Goal: Transaction & Acquisition: Purchase product/service

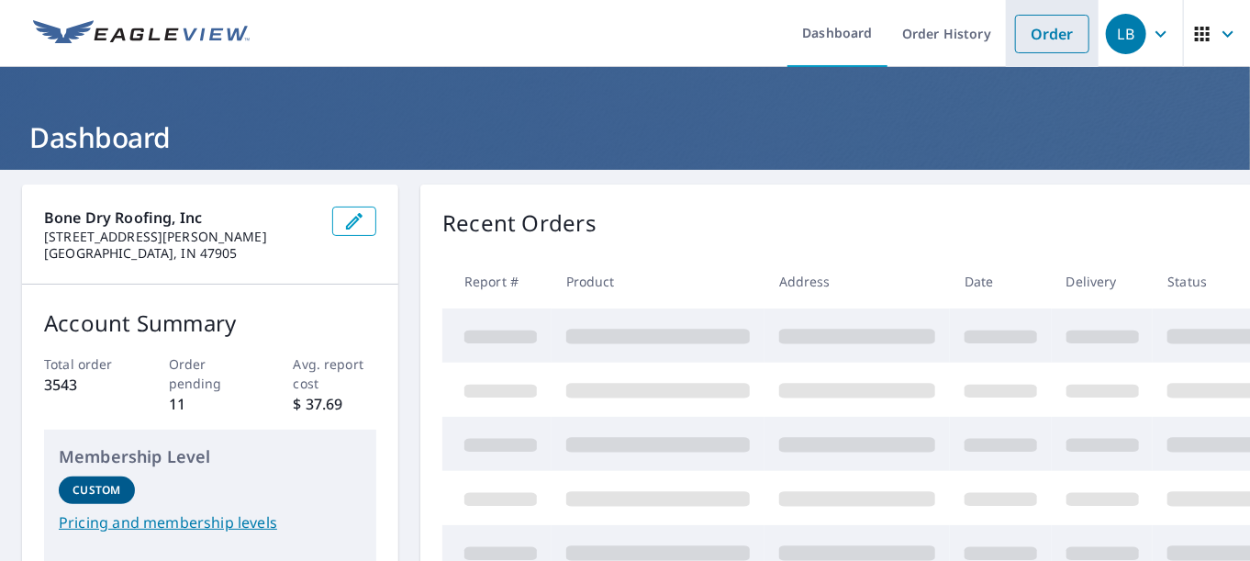
click at [1031, 28] on link "Order" at bounding box center [1052, 34] width 74 height 39
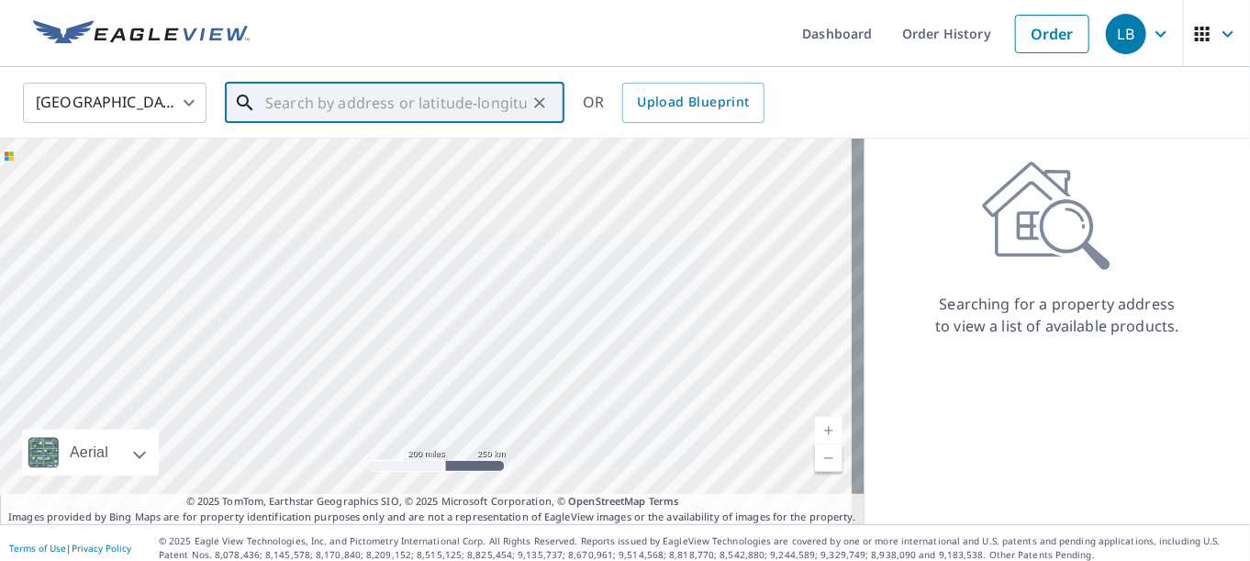
click at [299, 108] on input "text" at bounding box center [395, 102] width 261 height 51
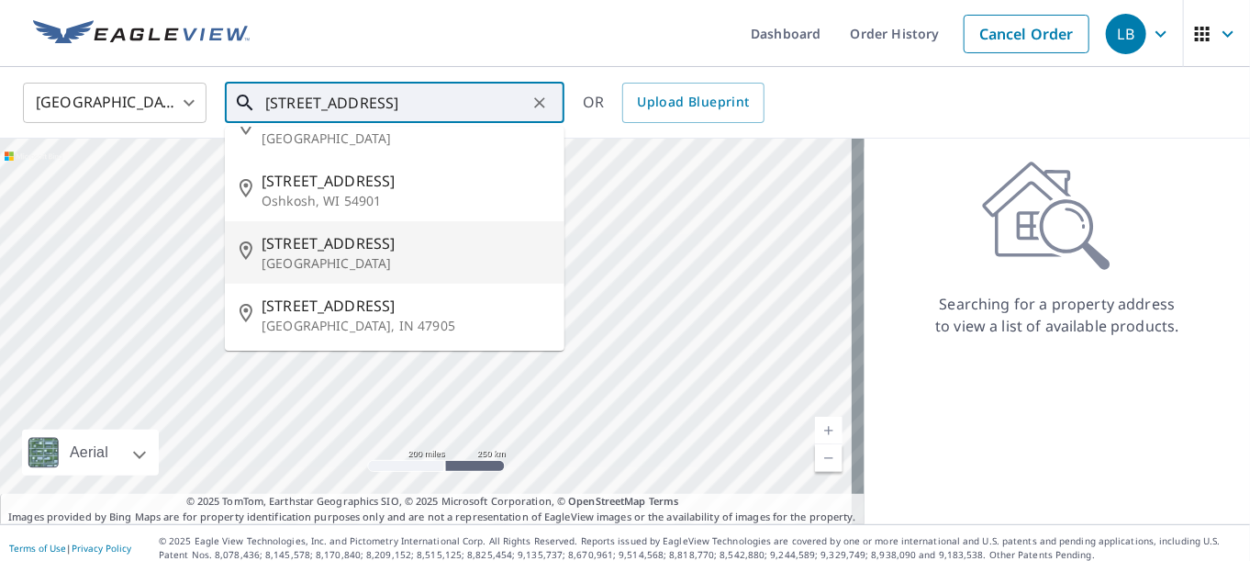
scroll to position [102, 0]
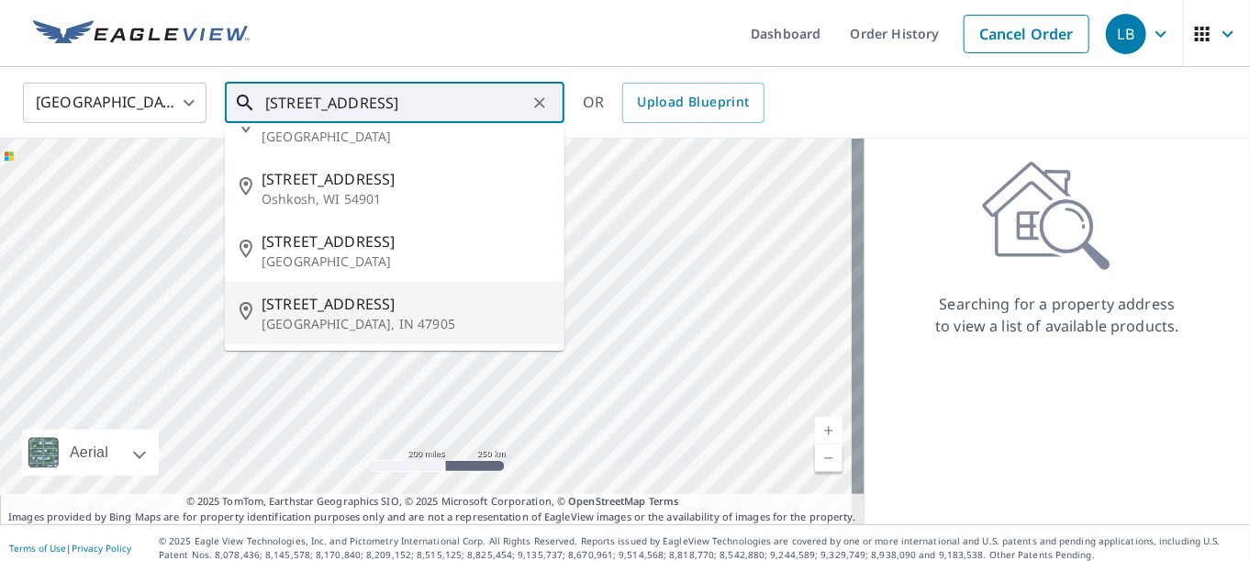
click at [359, 306] on span "[STREET_ADDRESS]" at bounding box center [405, 304] width 288 height 22
type input "[STREET_ADDRESS]"
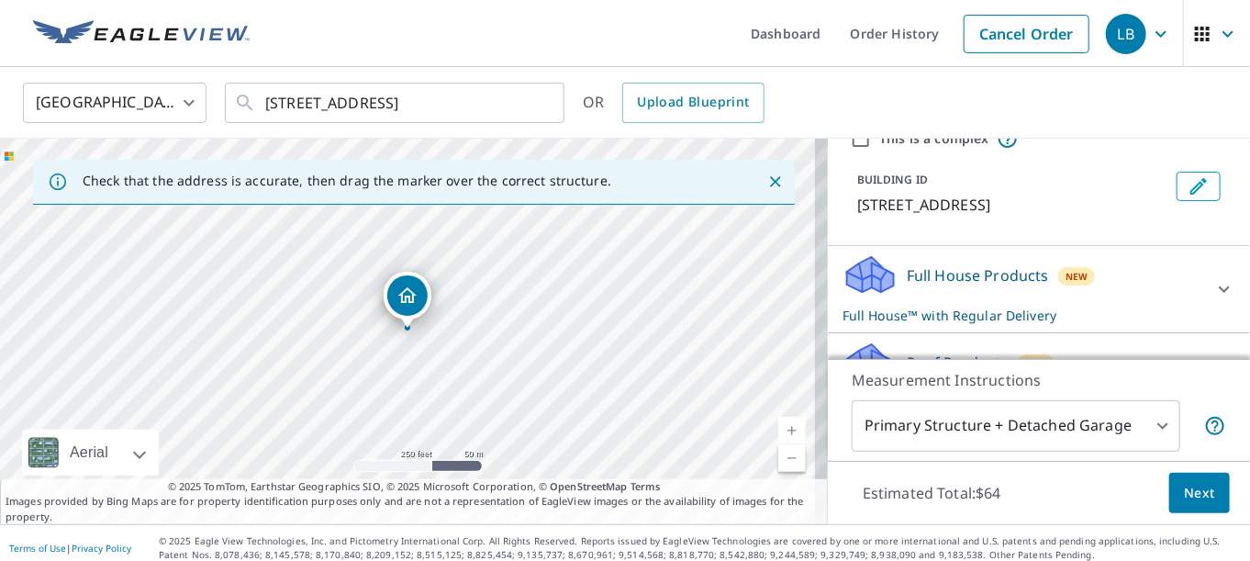
scroll to position [184, 0]
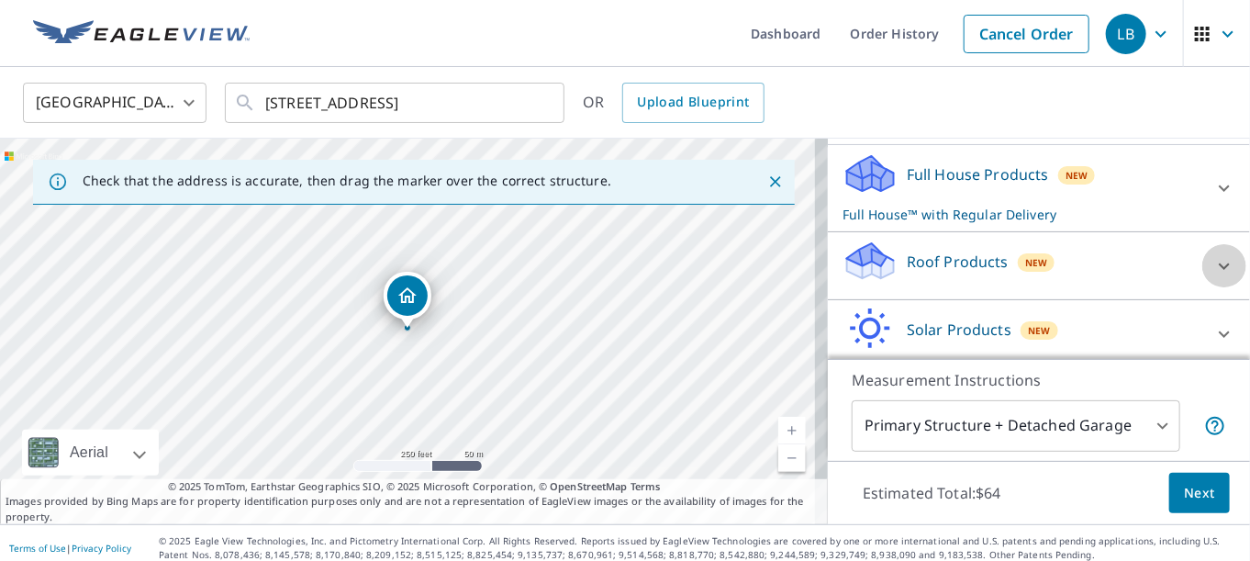
click at [1213, 269] on icon at bounding box center [1224, 266] width 22 height 22
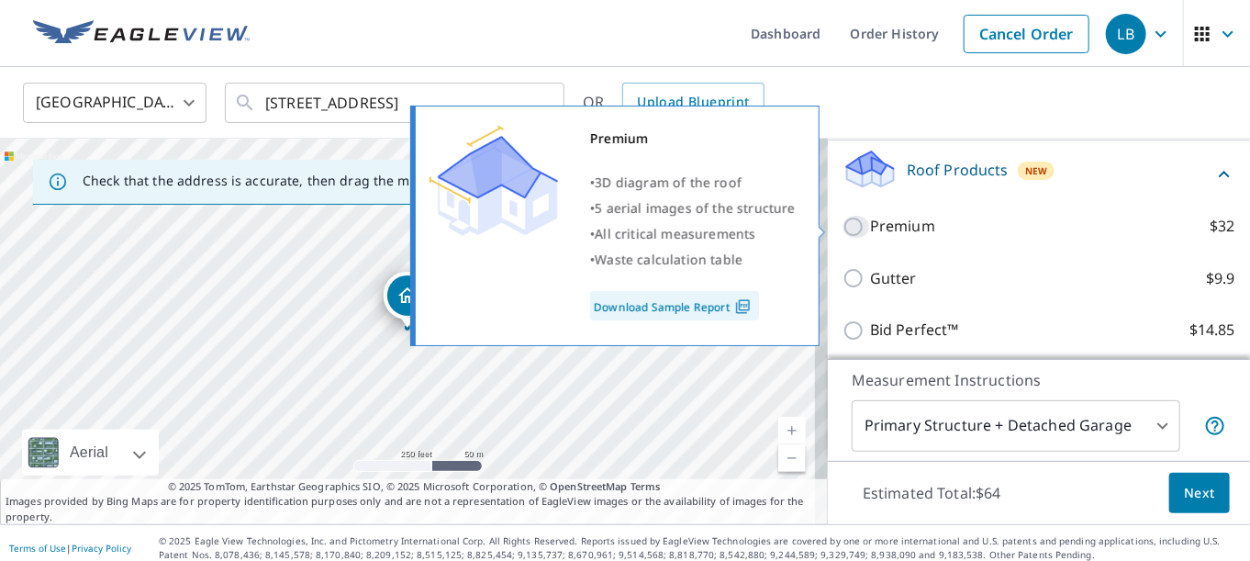
click at [842, 222] on input "Premium $32" at bounding box center [856, 227] width 28 height 22
checkbox input "true"
checkbox input "false"
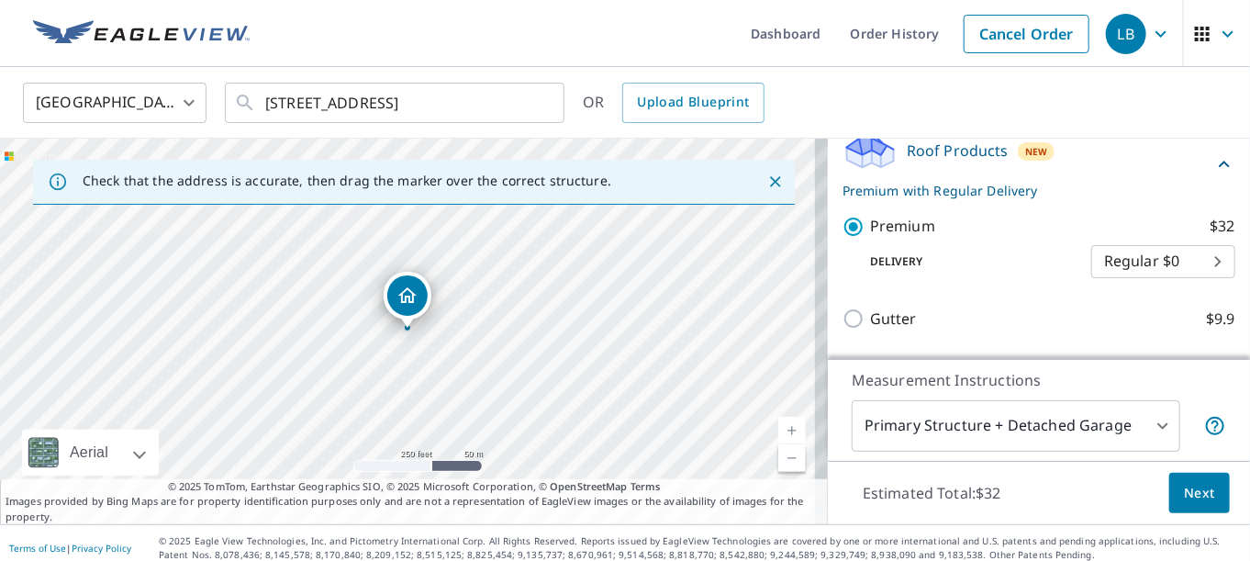
click at [1187, 493] on span "Next" at bounding box center [1199, 493] width 31 height 23
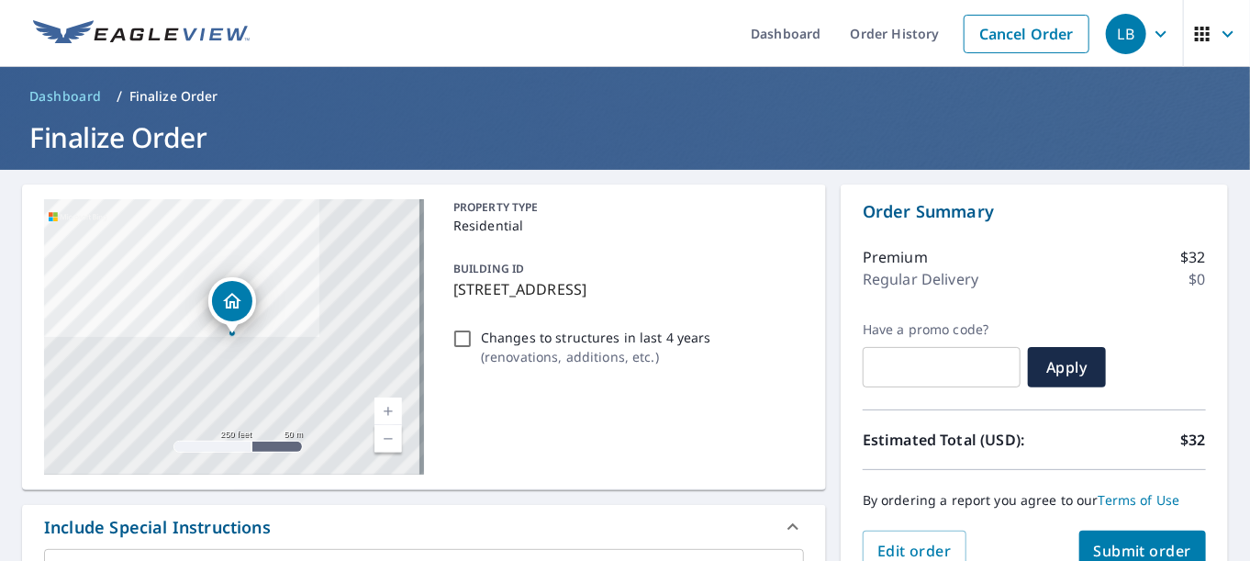
click at [455, 341] on input "Changes to structures in last 4 years ( renovations, additions, etc. )" at bounding box center [462, 339] width 22 height 22
checkbox input "true"
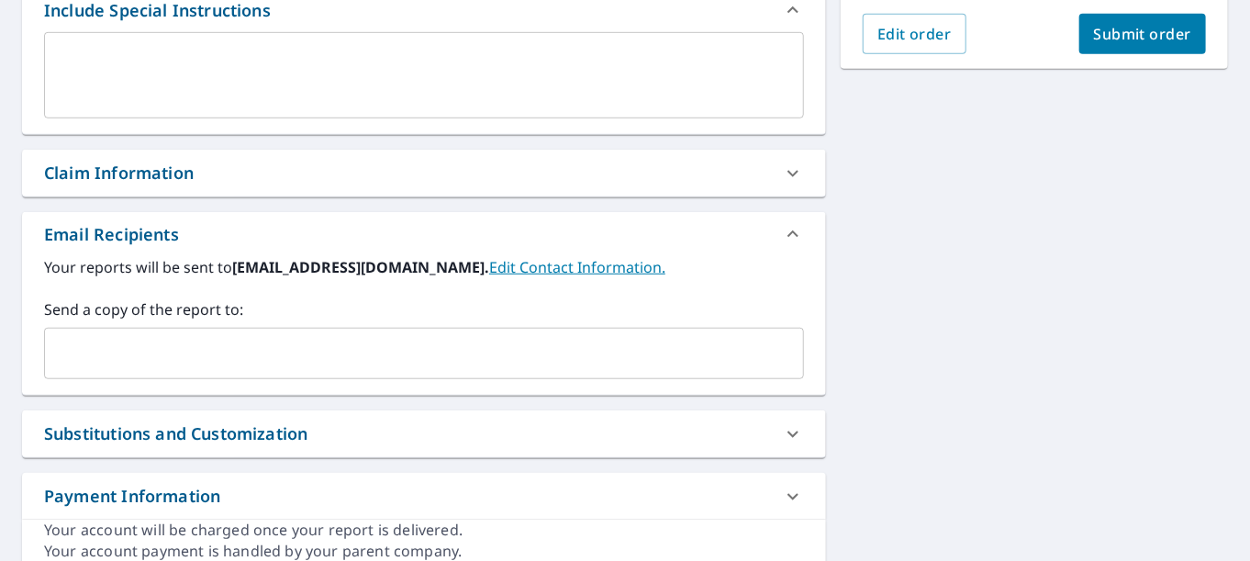
scroll to position [408, 0]
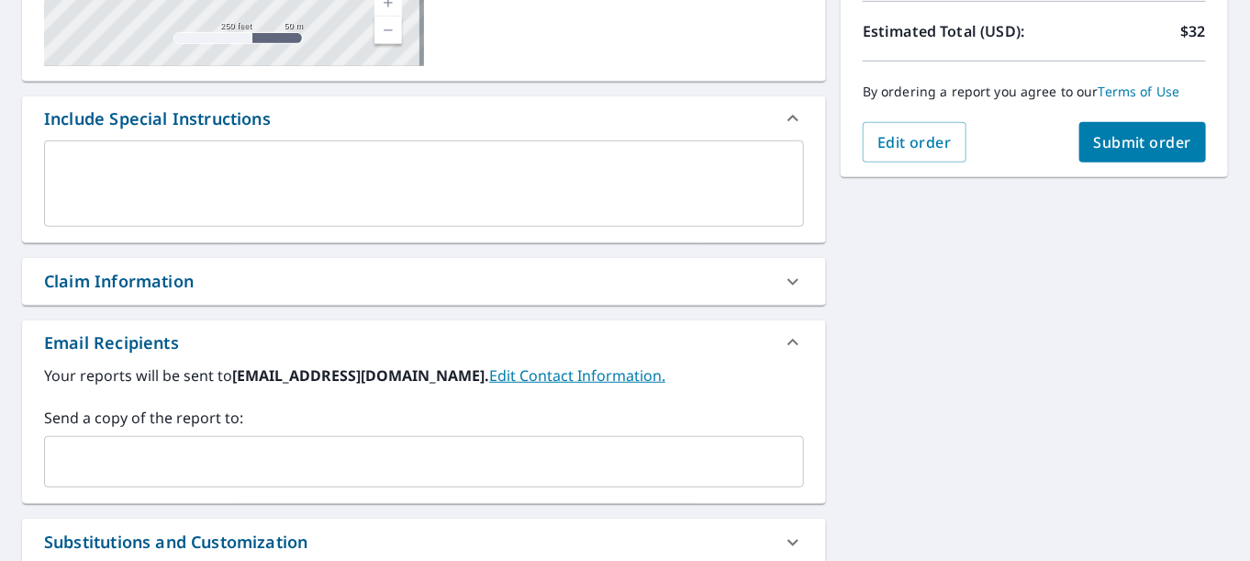
click at [117, 273] on div "Claim Information" at bounding box center [119, 281] width 150 height 25
checkbox input "true"
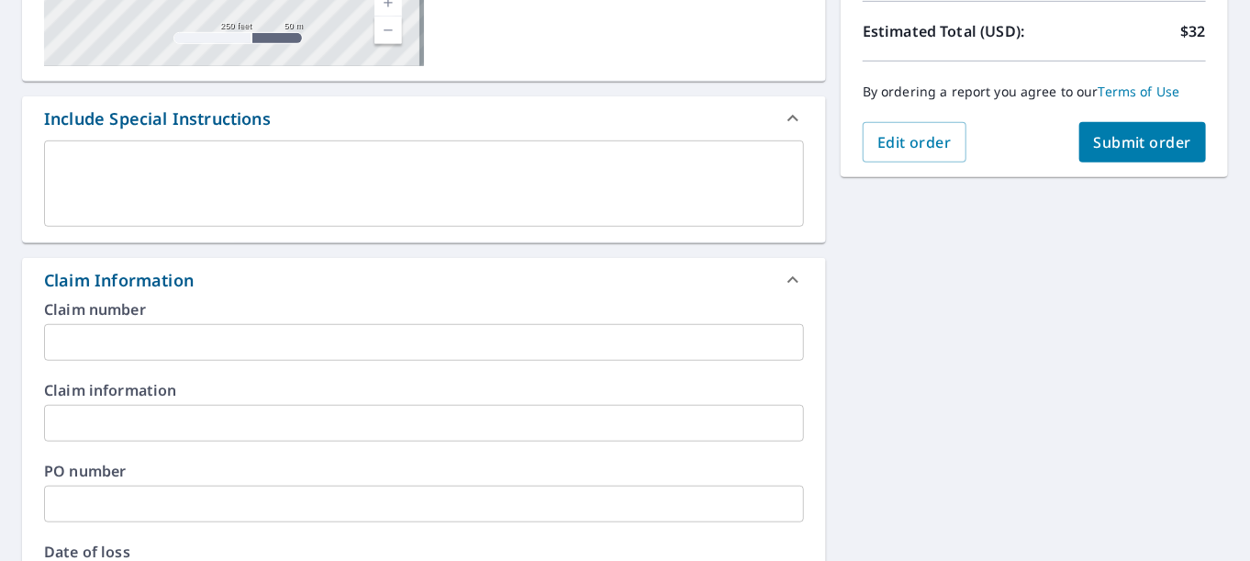
drag, startPoint x: 87, startPoint y: 328, endPoint x: 128, endPoint y: 302, distance: 47.9
click at [87, 328] on input "text" at bounding box center [424, 342] width 760 height 37
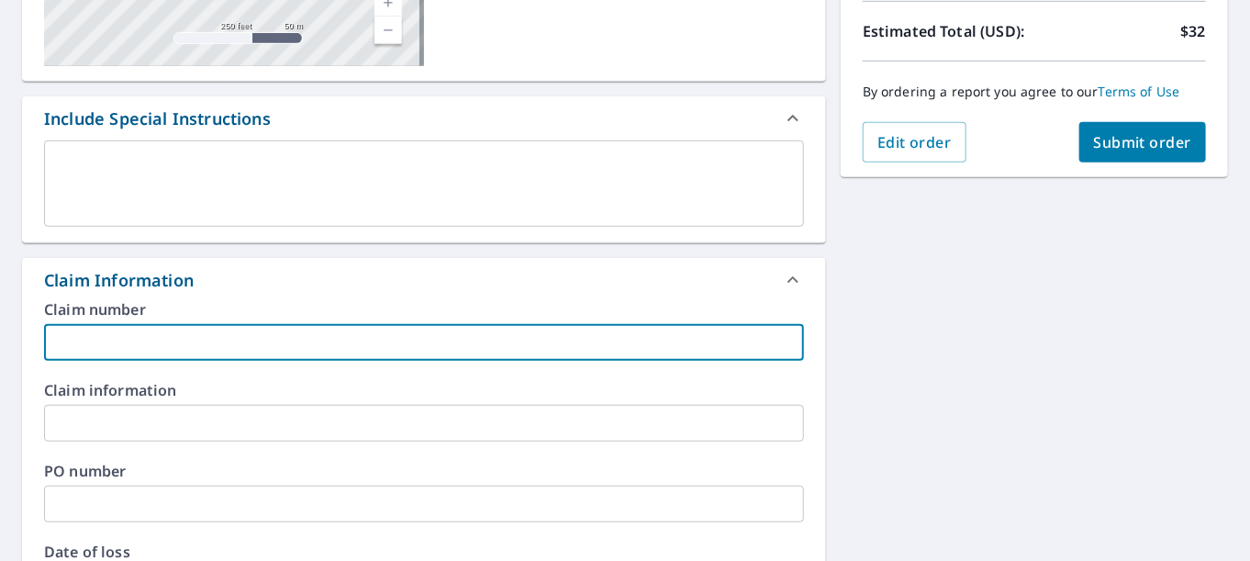
type input "J"
checkbox input "true"
type input "[PERSON_NAME]"
checkbox input "true"
type input "[PERSON_NAME]"
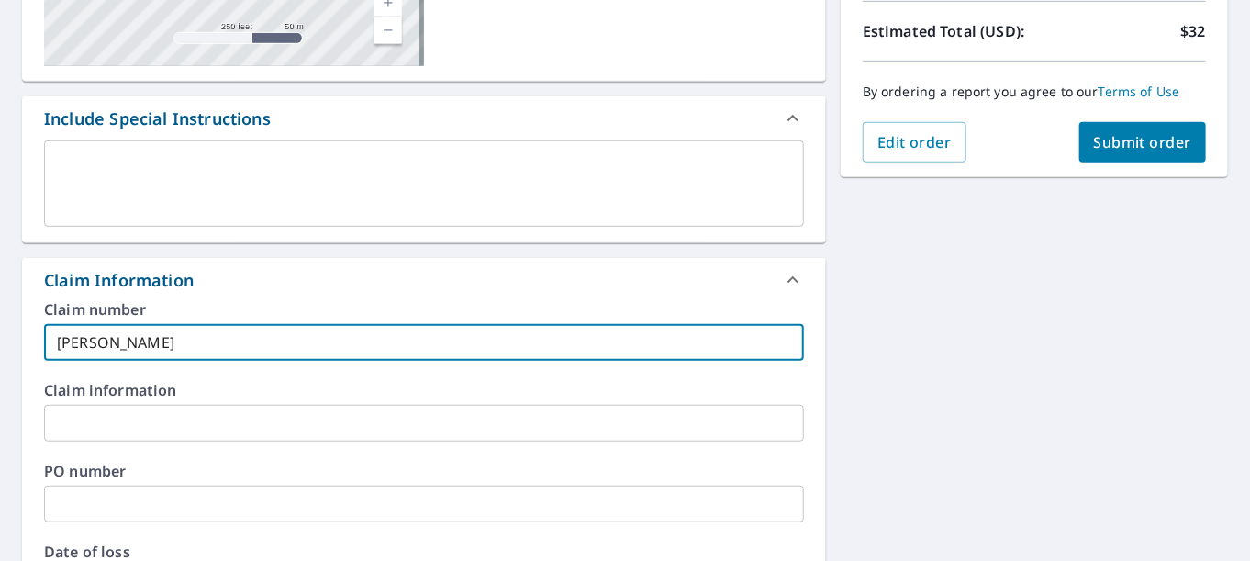
checkbox input "true"
type input "[PERSON_NAME]"
checkbox input "true"
type input "[PERSON_NAME]"
checkbox input "true"
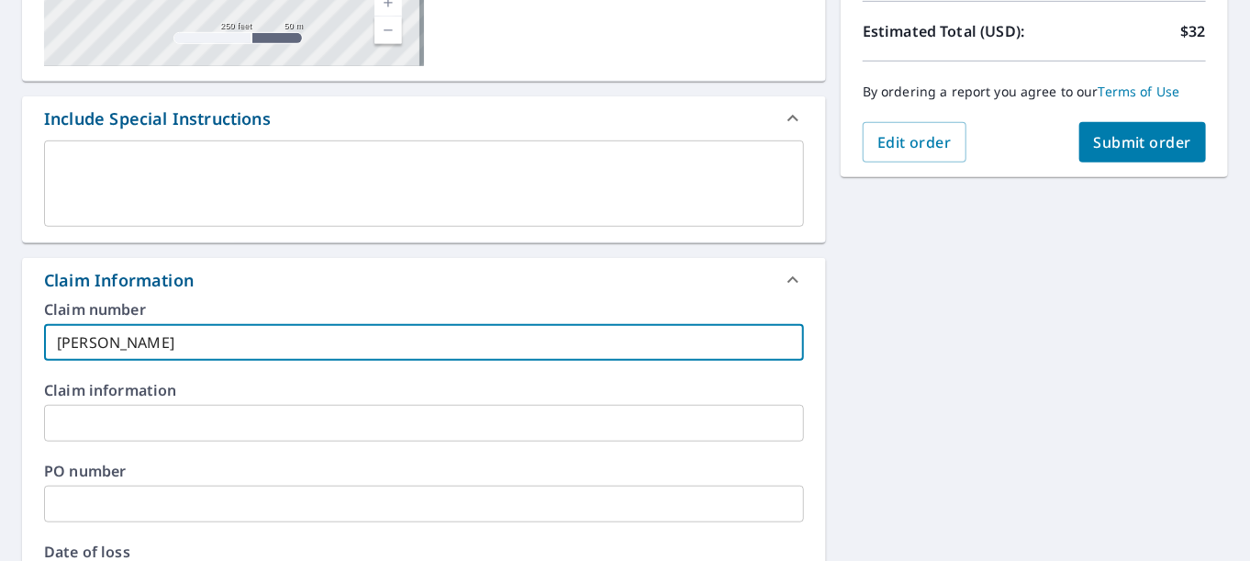
type input "[PERSON_NAME]"
checkbox input "true"
type input "[PERSON_NAME]"
checkbox input "true"
type input "[PERSON_NAME]"
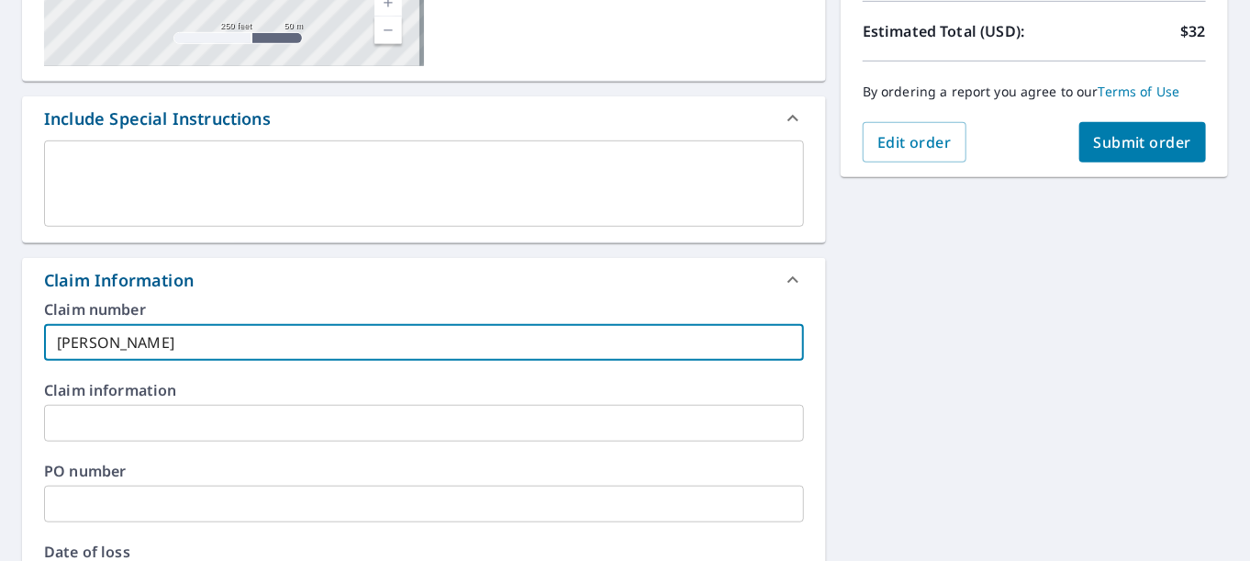
checkbox input "true"
type input "[PERSON_NAME]"
checkbox input "true"
type input "[PERSON_NAME]"
checkbox input "true"
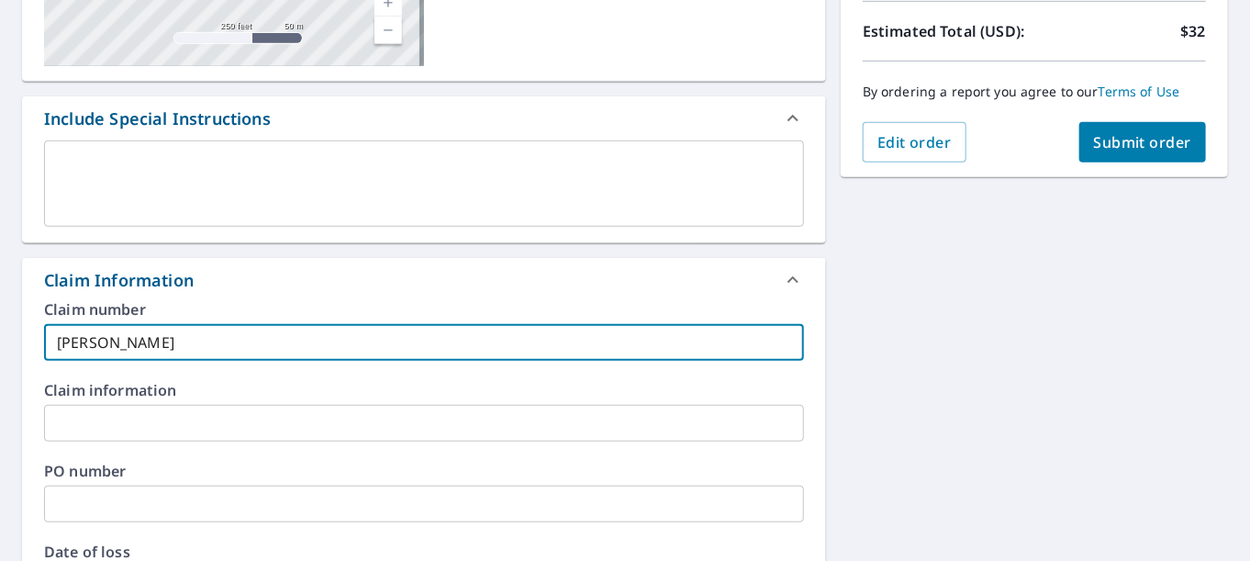
type input "[PERSON_NAME]"
checkbox input "true"
type input "[PERSON_NAME]"
checkbox input "true"
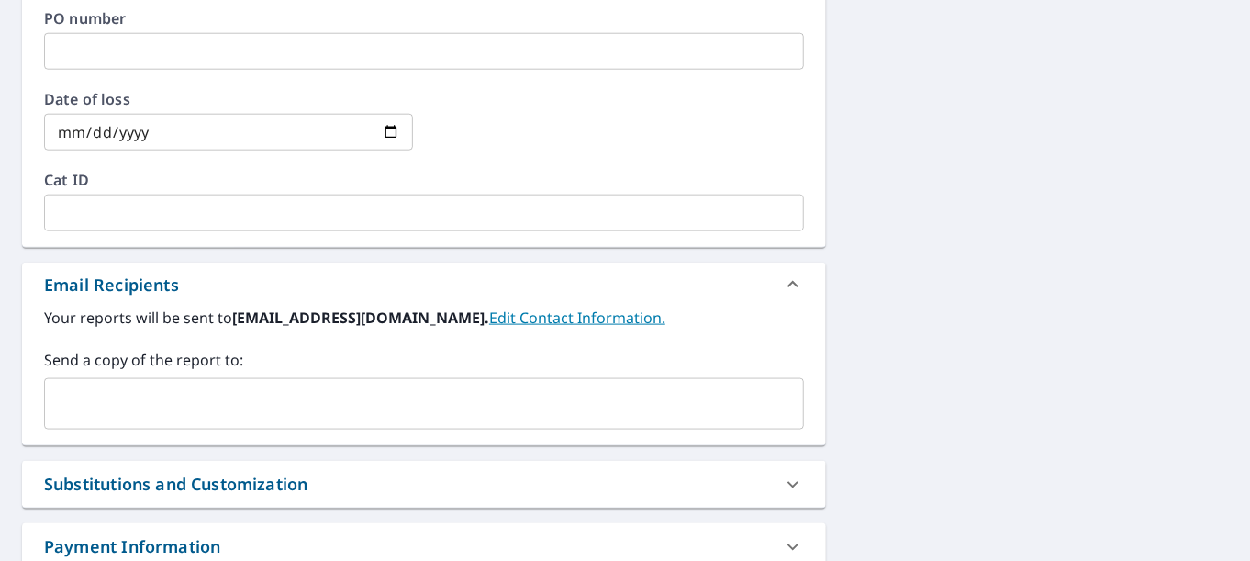
scroll to position [867, 0]
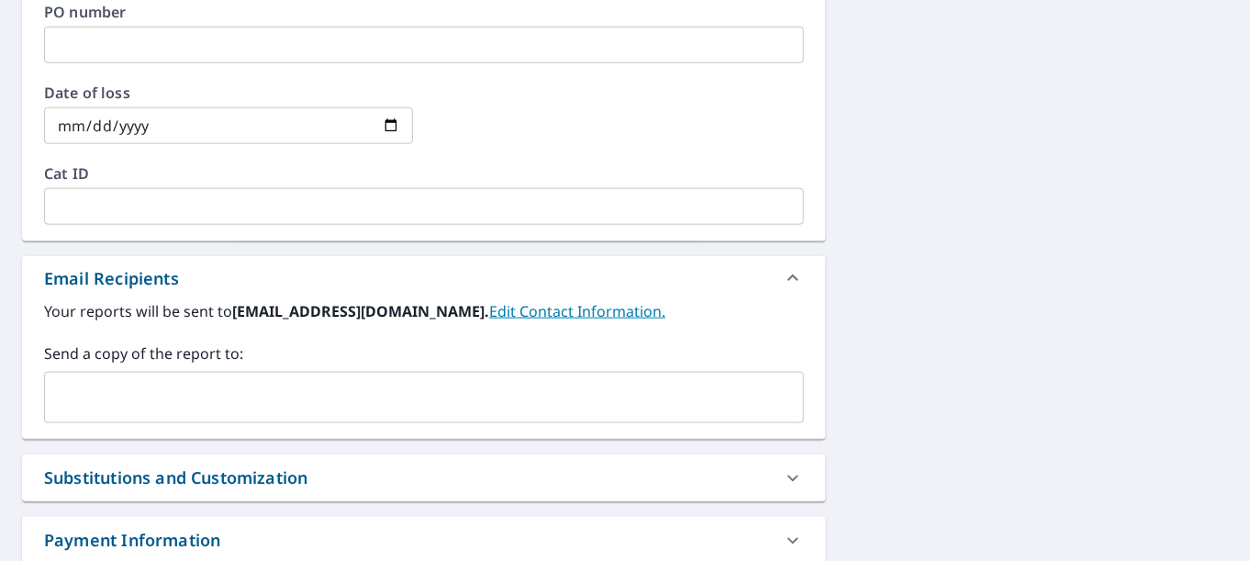
click at [130, 416] on div "​" at bounding box center [424, 397] width 760 height 51
type input "[PERSON_NAME]"
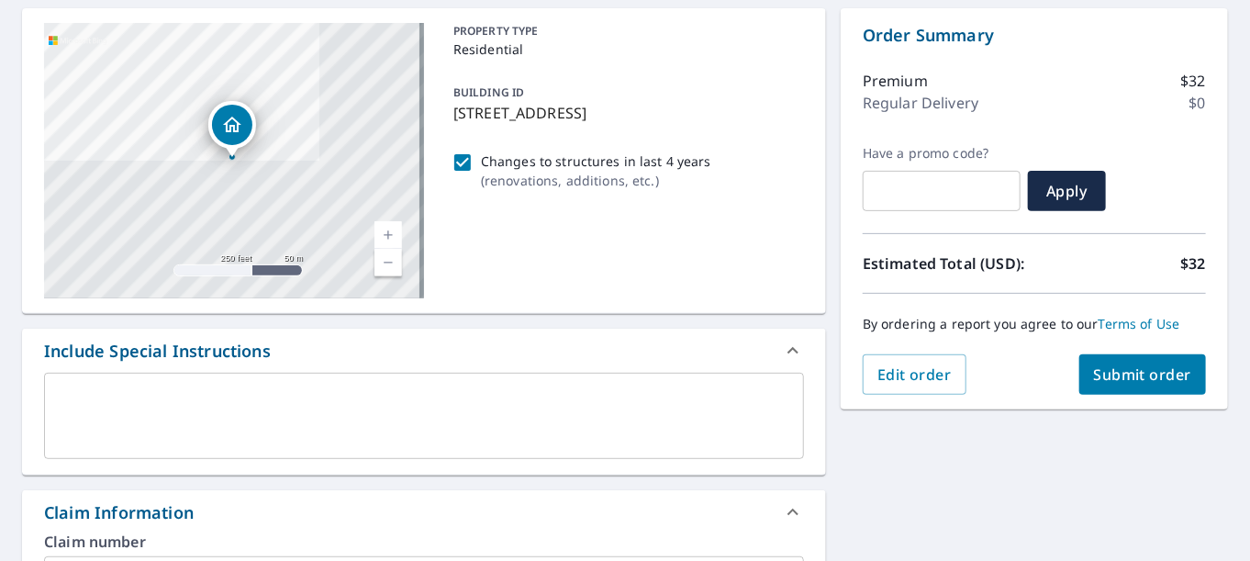
scroll to position [161, 0]
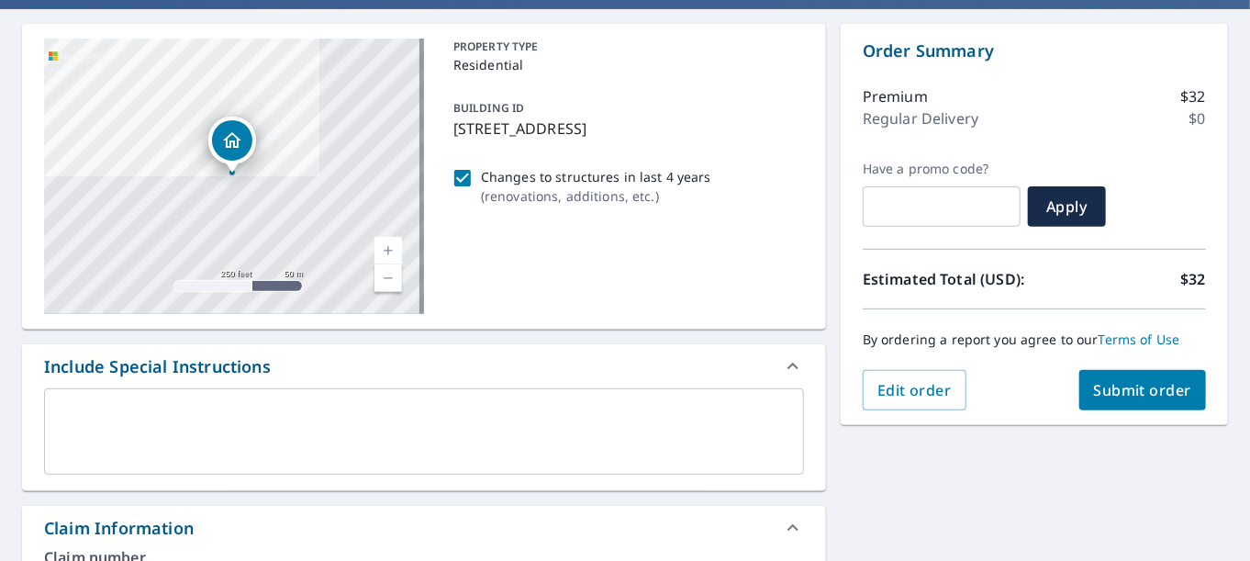
type input "[EMAIL_ADDRESS][PERSON_NAME][DOMAIN_NAME]"
click at [1132, 381] on span "Submit order" at bounding box center [1143, 390] width 98 height 20
checkbox input "true"
